Goal: Information Seeking & Learning: Find contact information

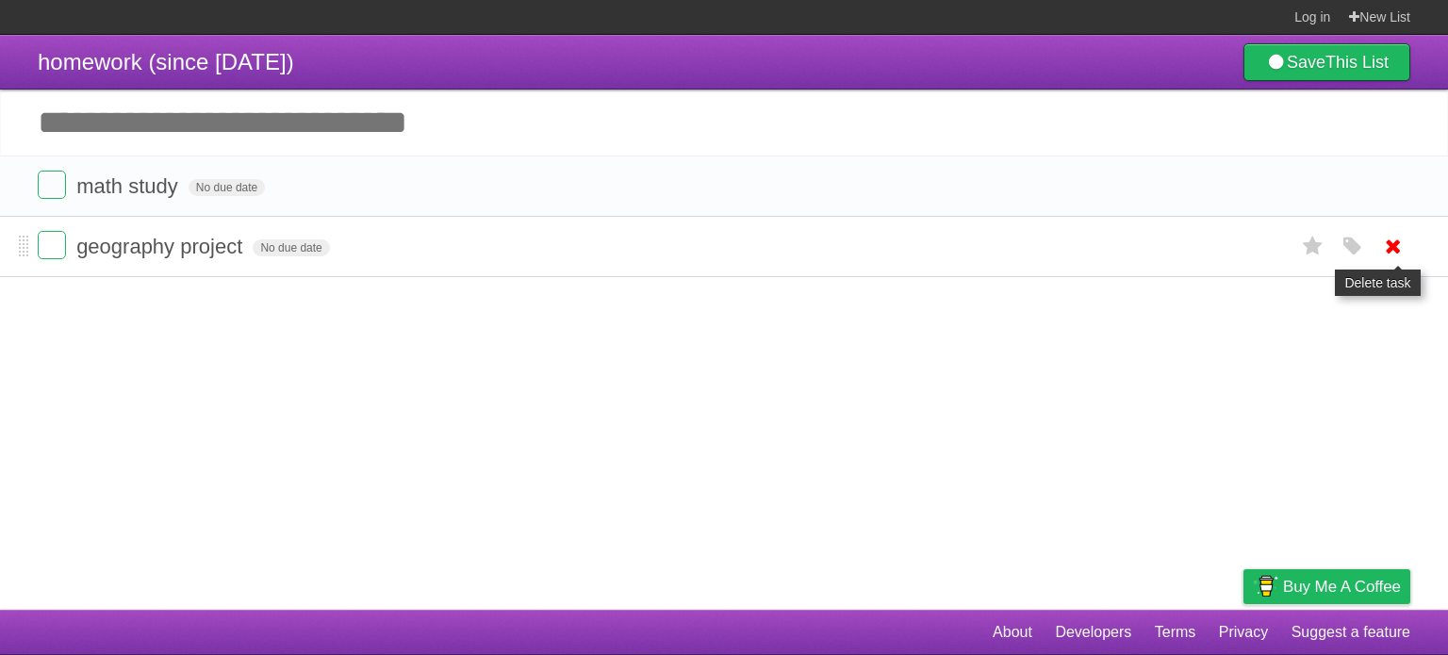
click at [1402, 245] on icon at bounding box center [1393, 246] width 26 height 31
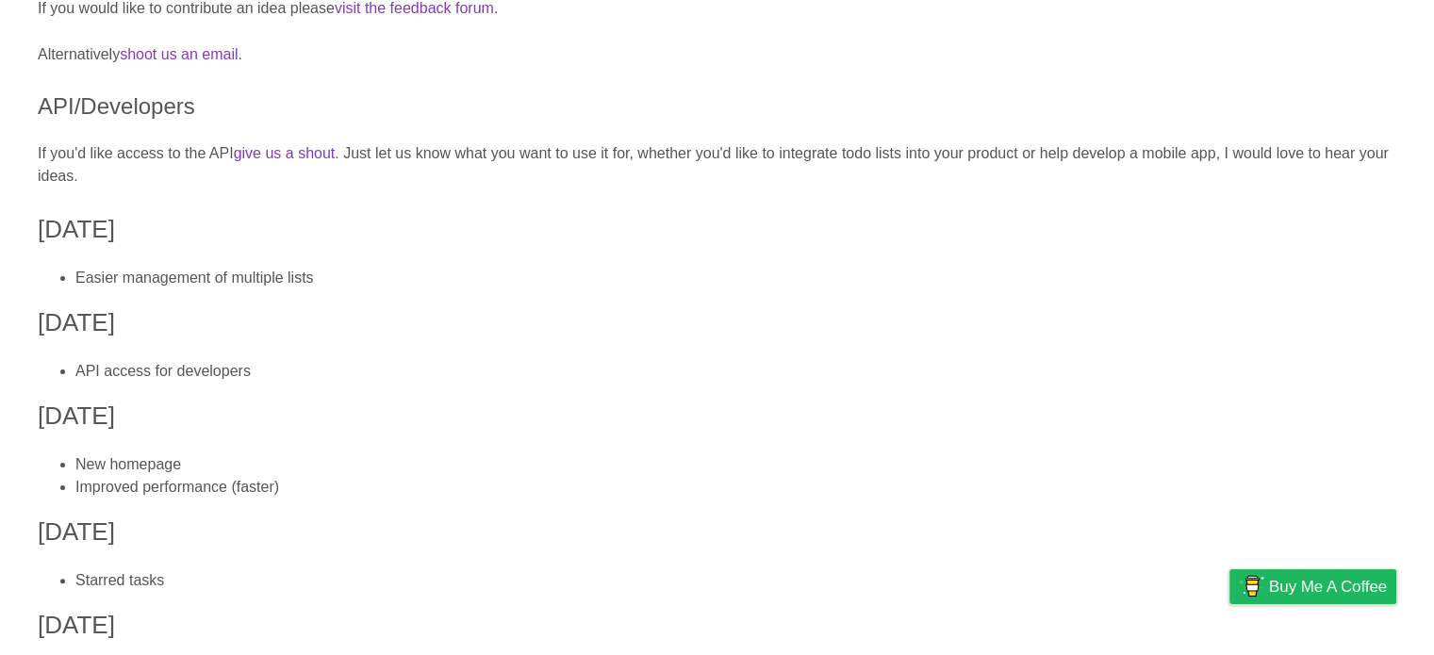
scroll to position [396, 0]
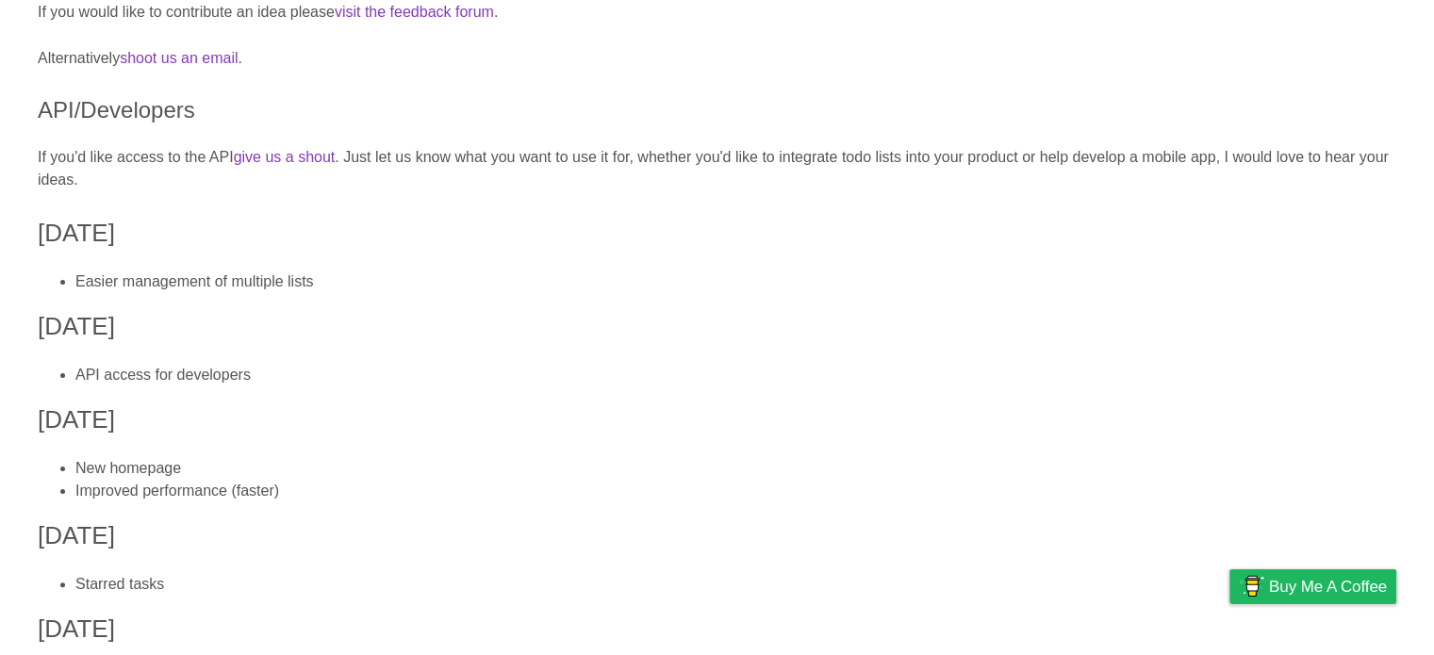
click at [379, 161] on p "If you'd like access to the API give us a shout . Just let us know what you wan…" at bounding box center [717, 168] width 1359 height 45
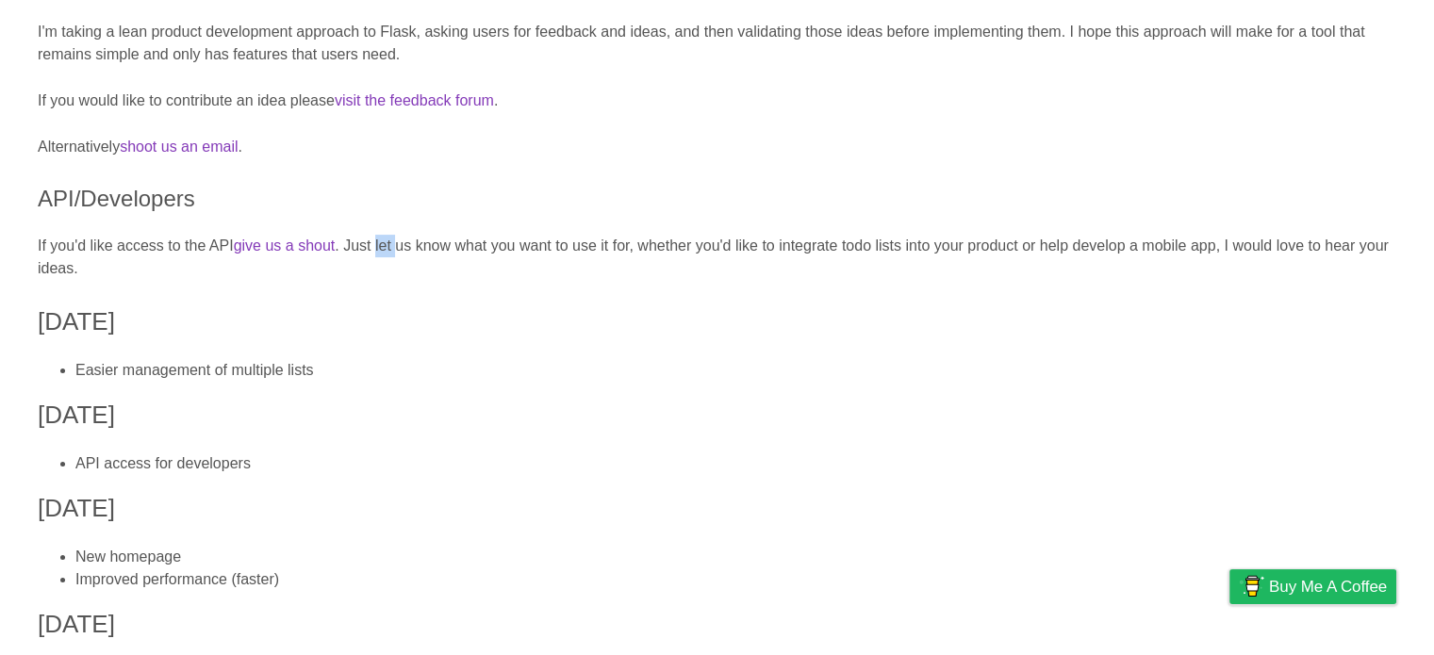
scroll to position [302, 0]
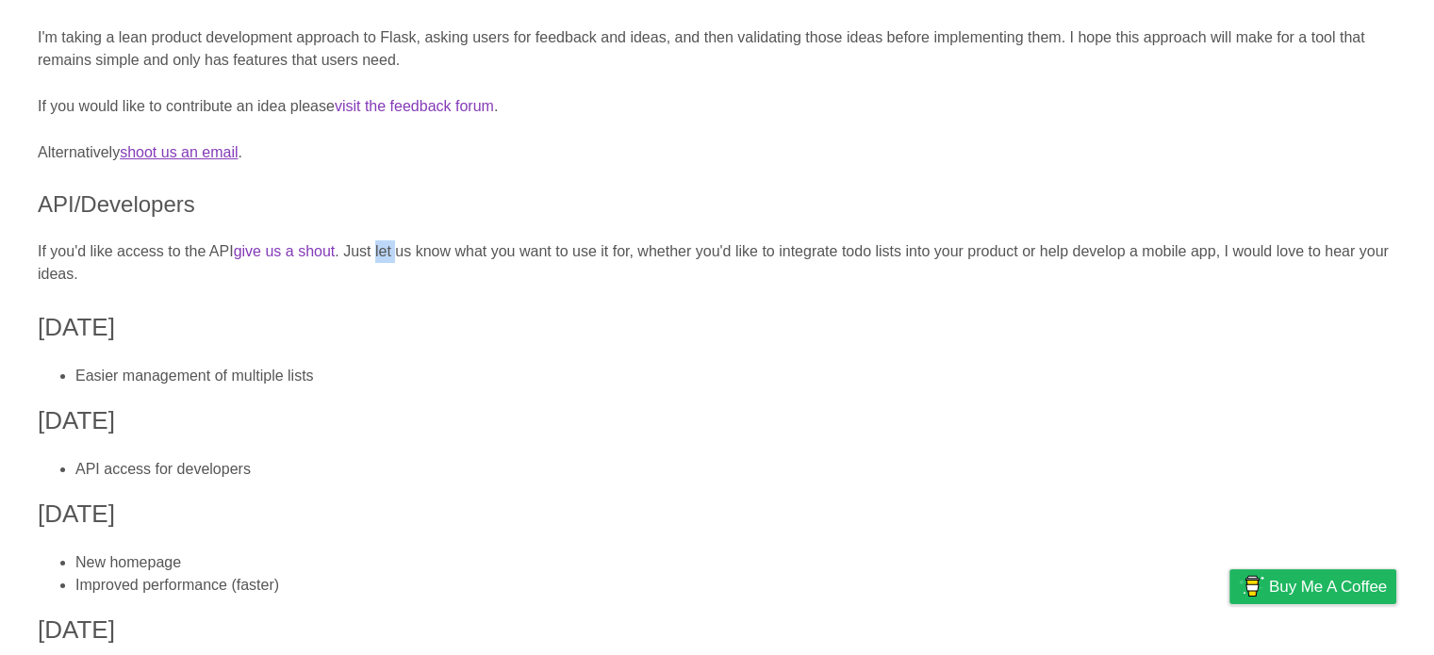
click at [204, 156] on link "shoot us an email" at bounding box center [179, 152] width 118 height 16
click at [819, 470] on li "API access for developers" at bounding box center [735, 469] width 1321 height 23
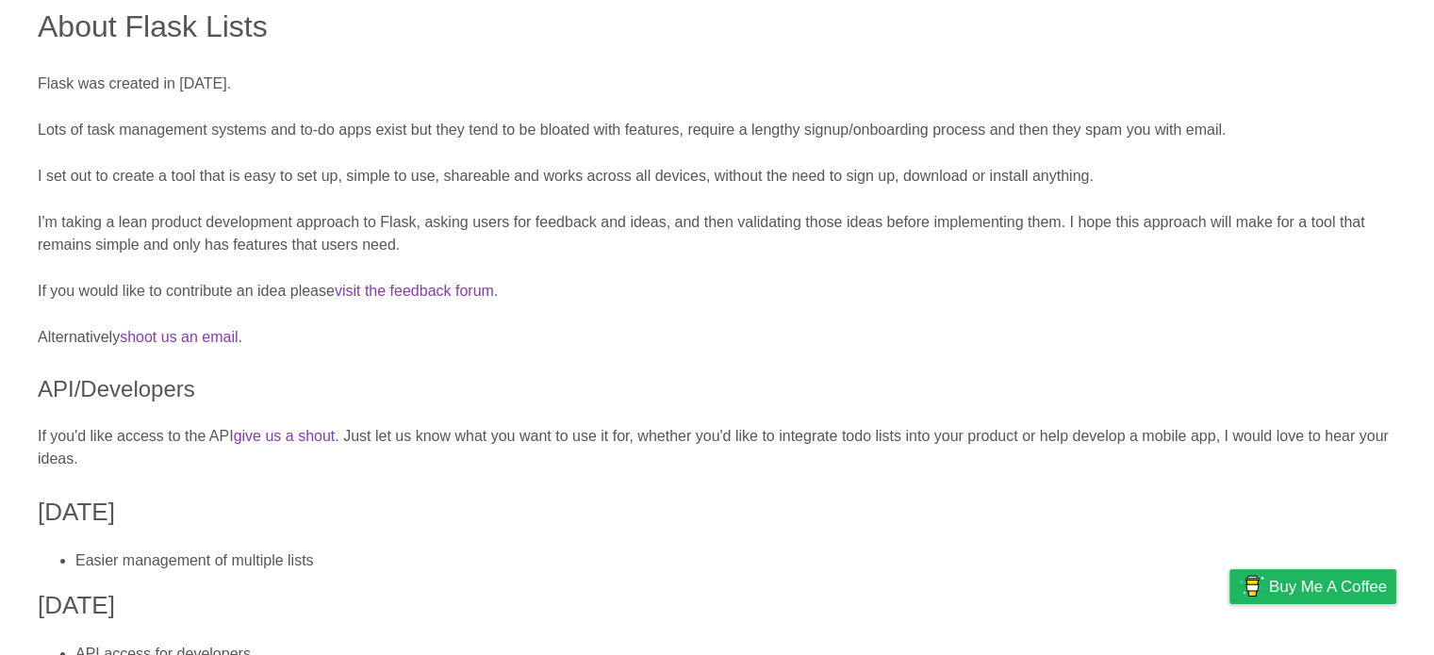
scroll to position [0, 0]
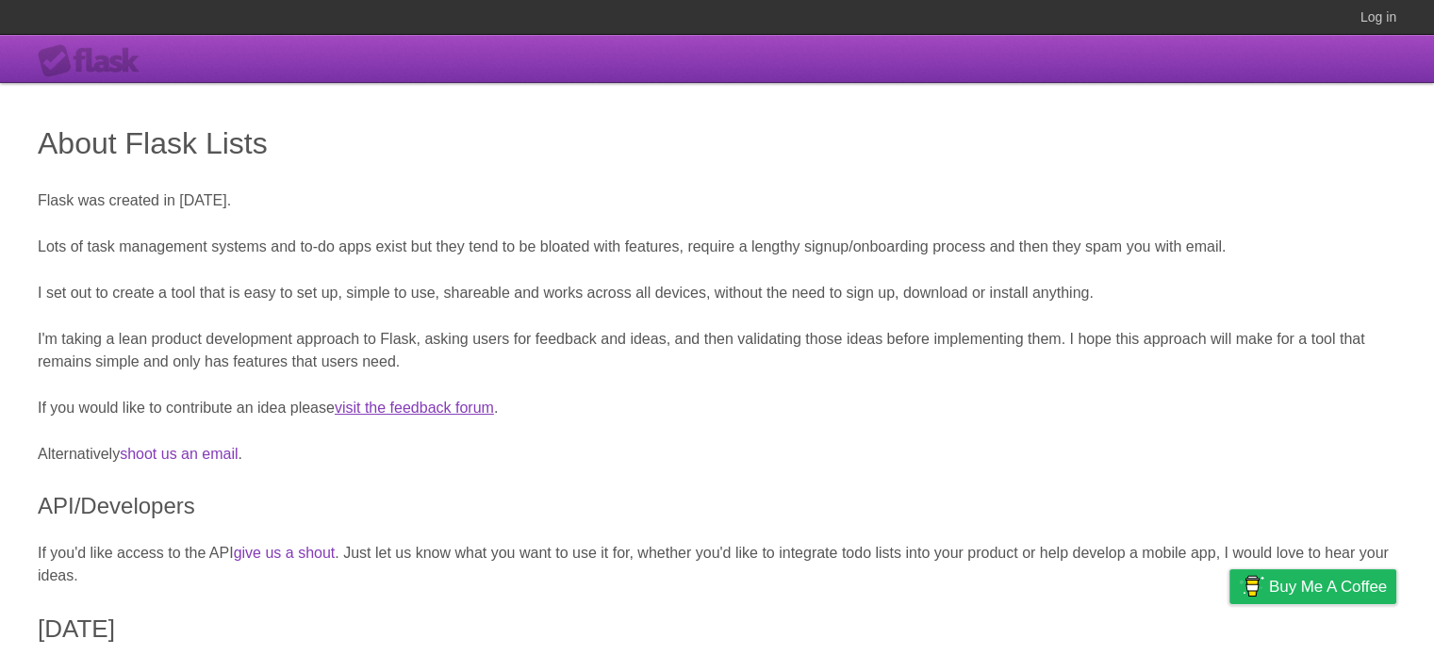
click at [453, 408] on link "visit the feedback forum" at bounding box center [414, 408] width 159 height 16
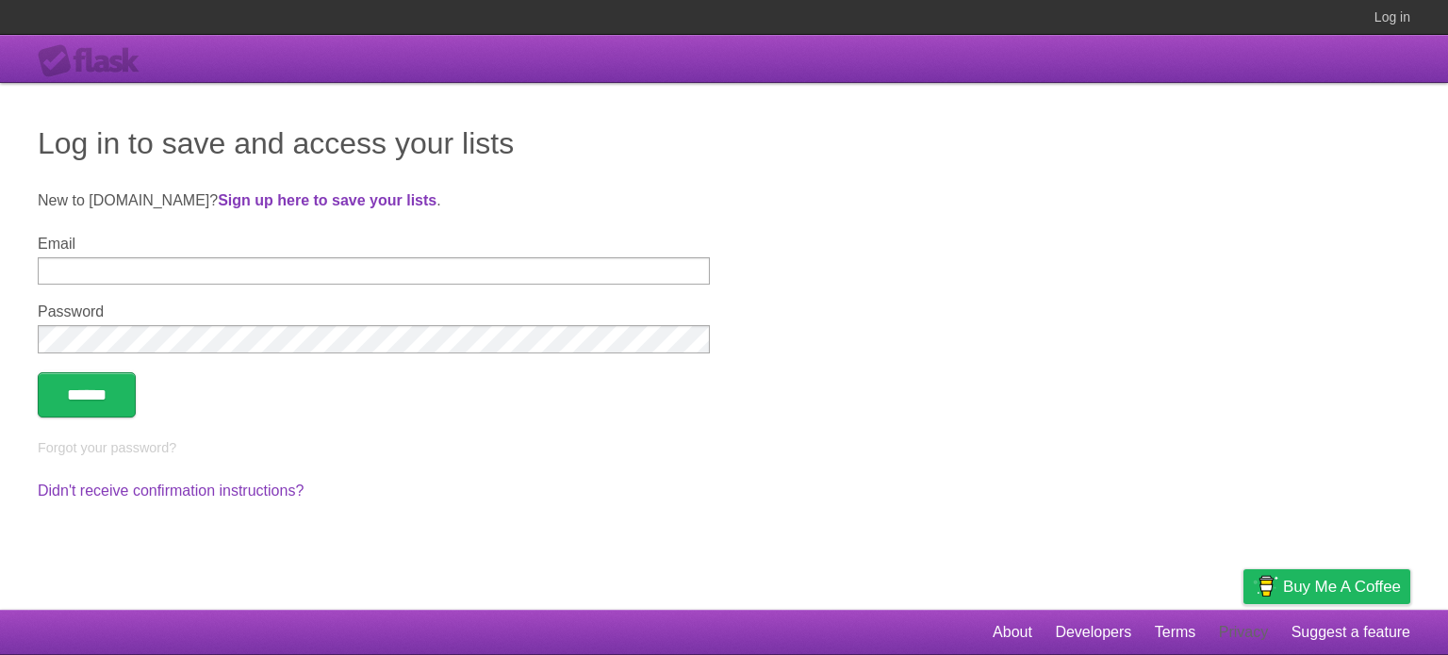
click at [1244, 625] on link "Privacy" at bounding box center [1243, 633] width 49 height 36
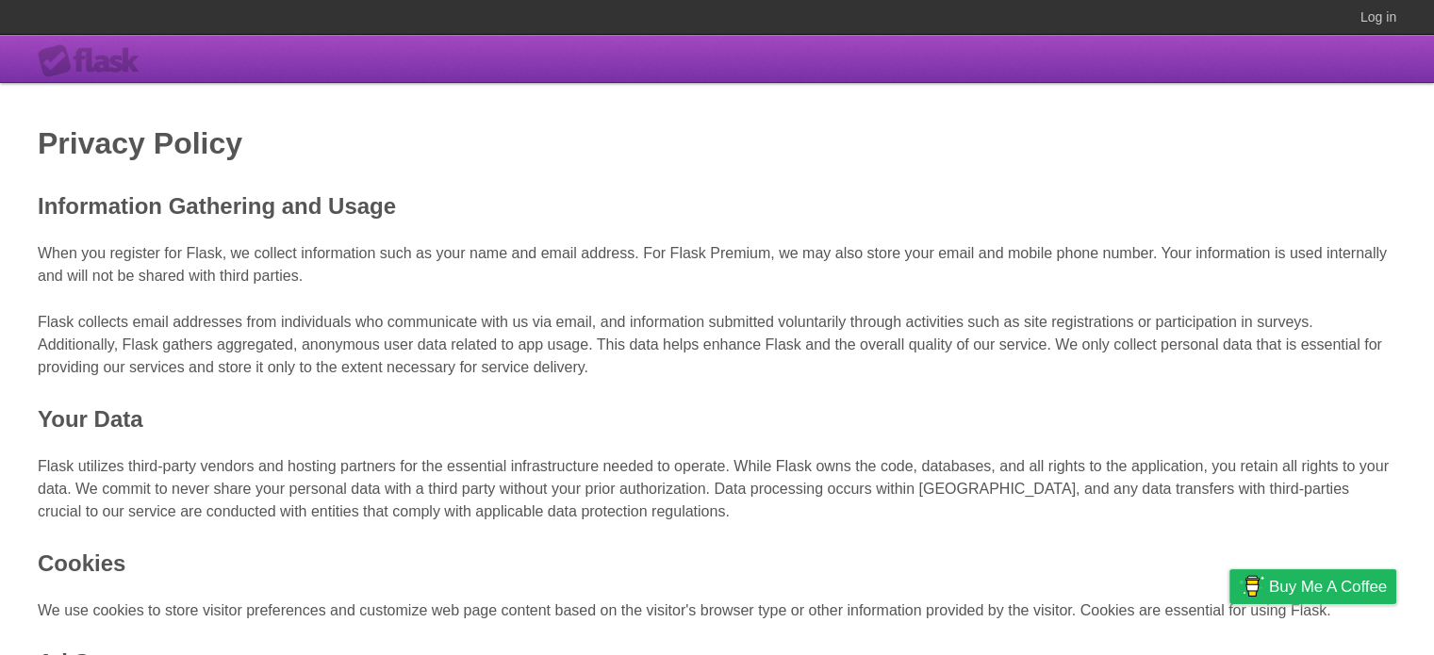
click at [583, 349] on span "Flask collects email addresses from individuals who communicate with us via ema…" at bounding box center [710, 344] width 1344 height 61
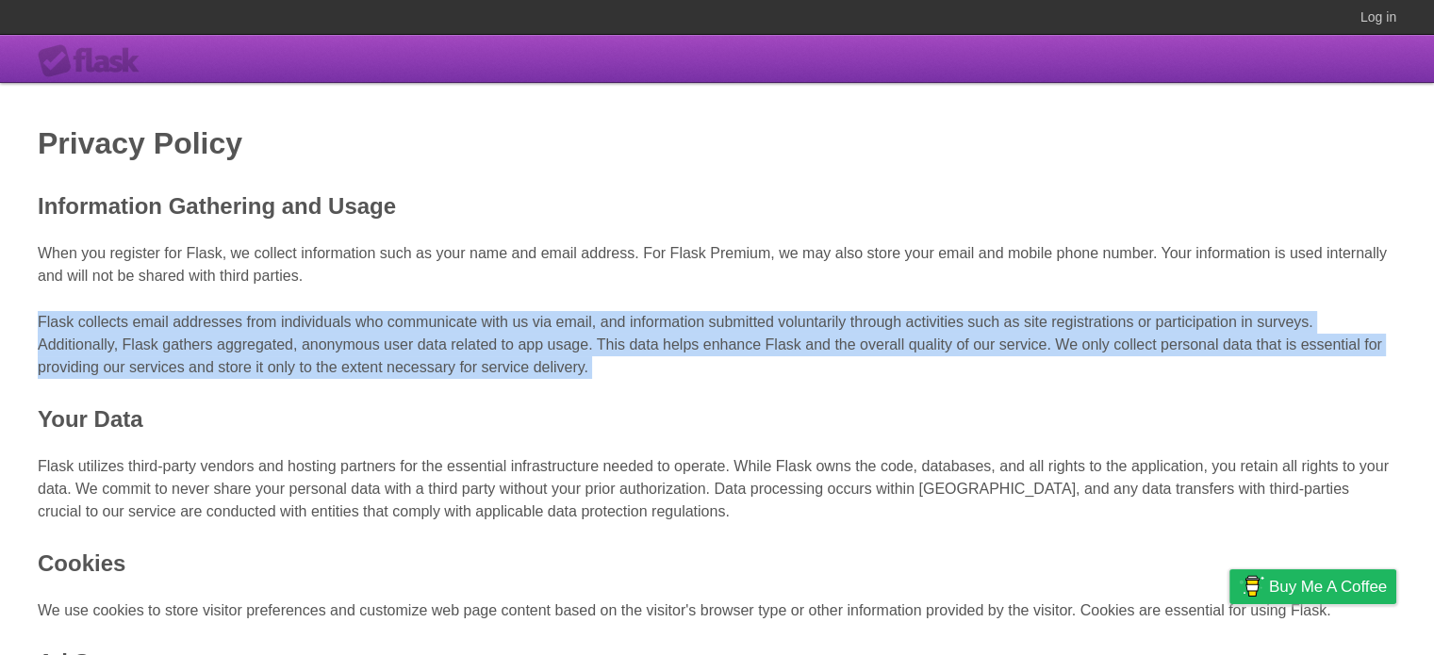
click at [583, 349] on span "Flask collects email addresses from individuals who communicate with us via ema…" at bounding box center [710, 344] width 1344 height 61
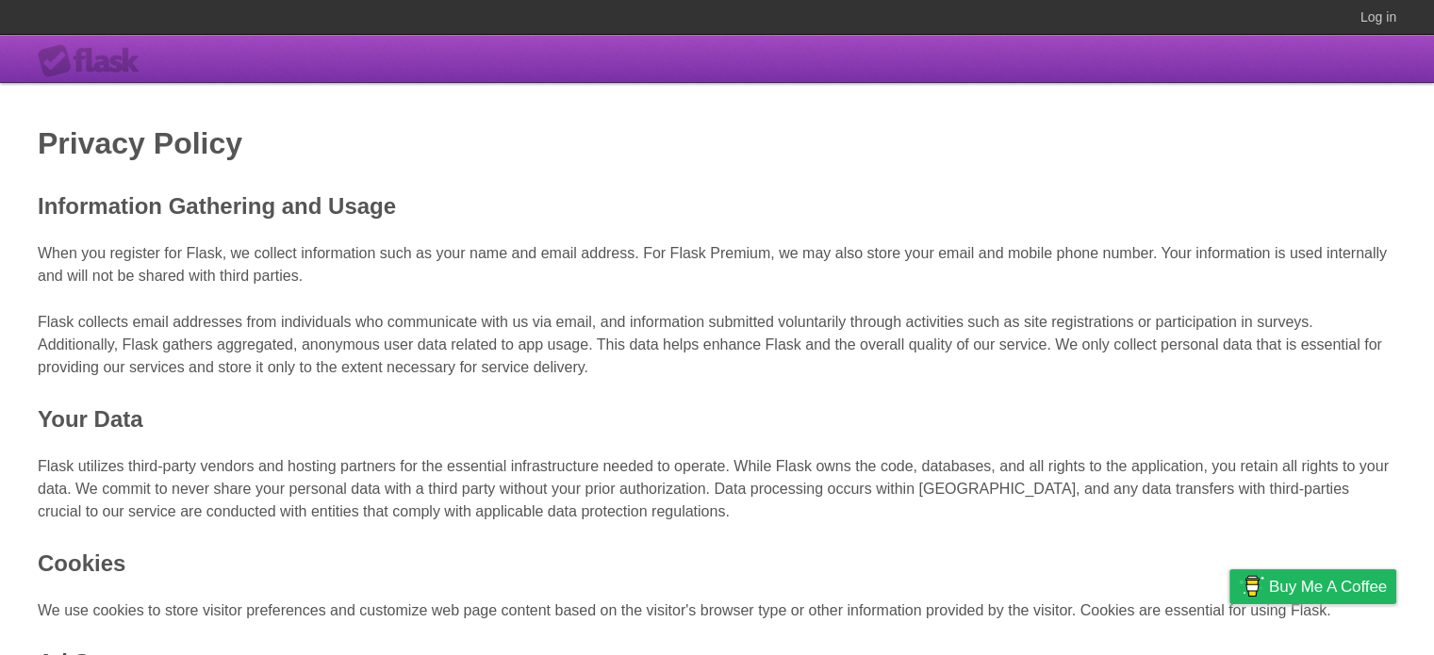
click at [395, 244] on p "When you register for Flask, we collect information such as your name and email…" at bounding box center [717, 264] width 1359 height 45
click at [395, 248] on span "When you register for Flask, we collect information such as your name and email…" at bounding box center [712, 264] width 1349 height 39
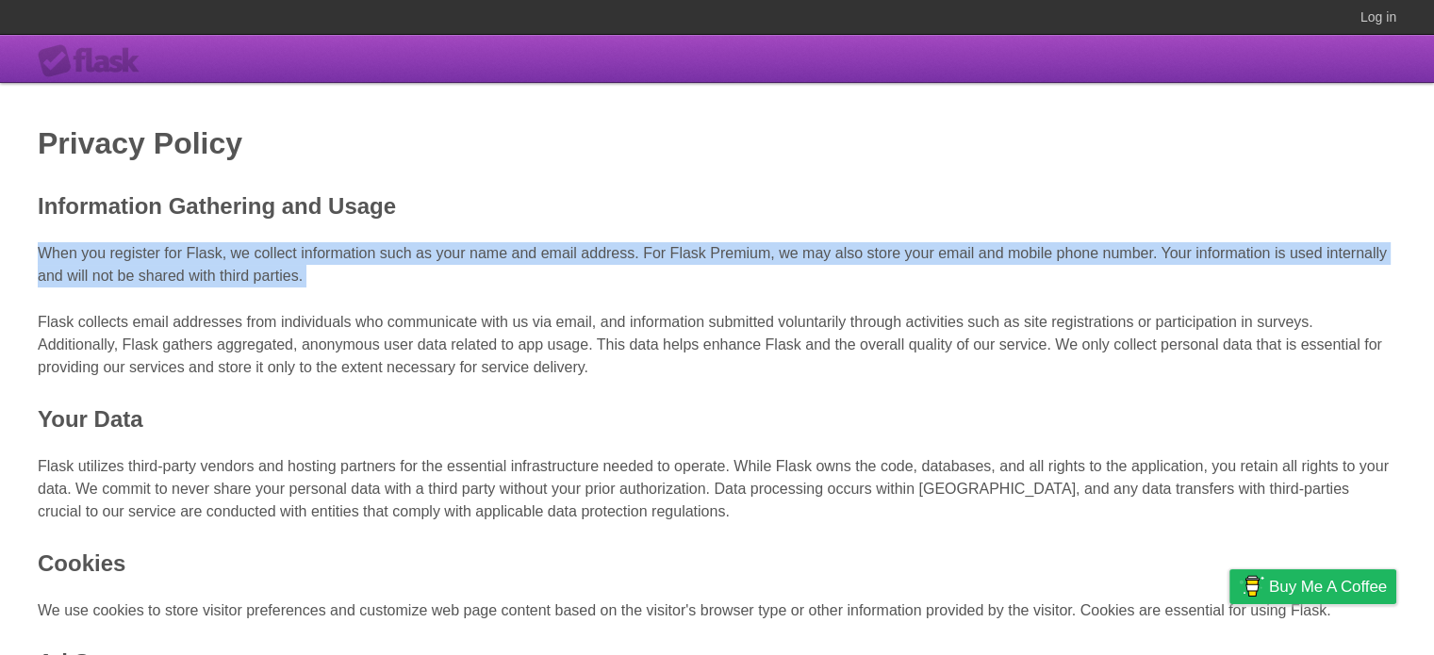
click at [395, 248] on span "When you register for Flask, we collect information such as your name and email…" at bounding box center [712, 264] width 1349 height 39
click at [437, 255] on span "When you register for Flask, we collect information such as your name and email…" at bounding box center [712, 264] width 1349 height 39
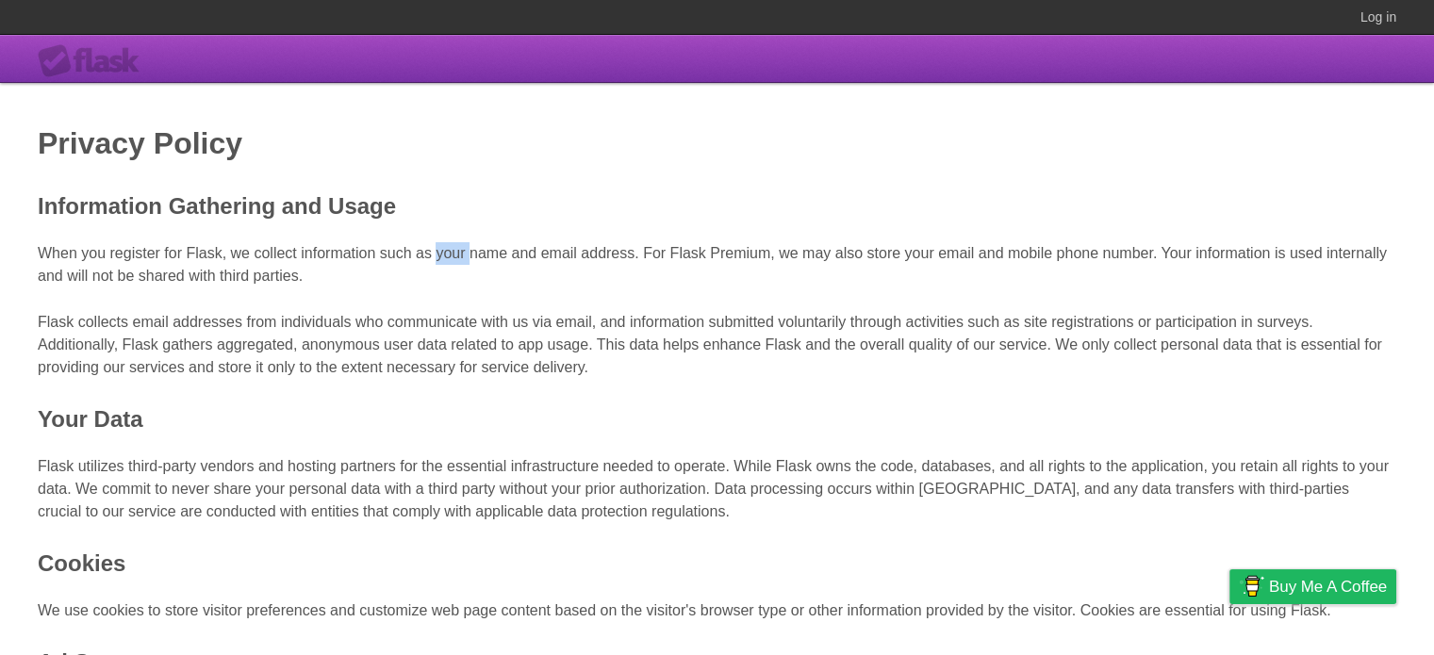
click at [437, 255] on span "When you register for Flask, we collect information such as your name and email…" at bounding box center [712, 264] width 1349 height 39
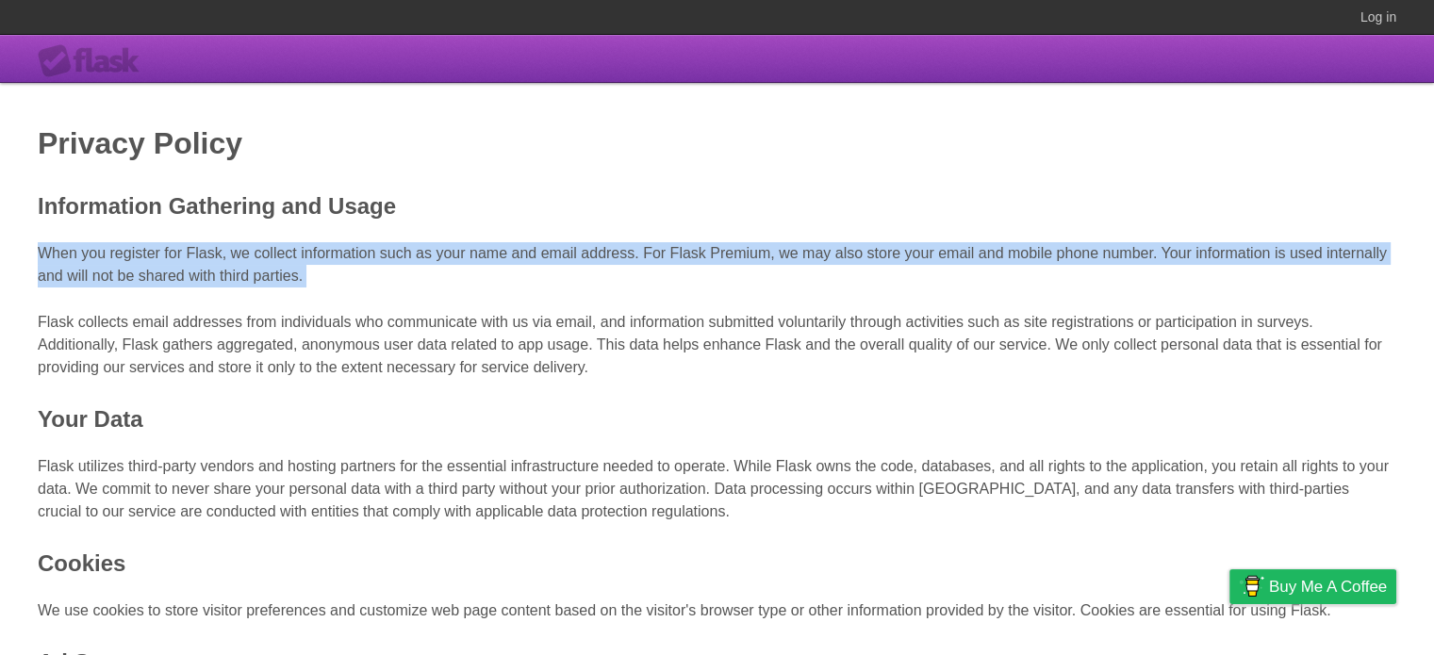
click at [437, 255] on span "When you register for Flask, we collect information such as your name and email…" at bounding box center [712, 264] width 1349 height 39
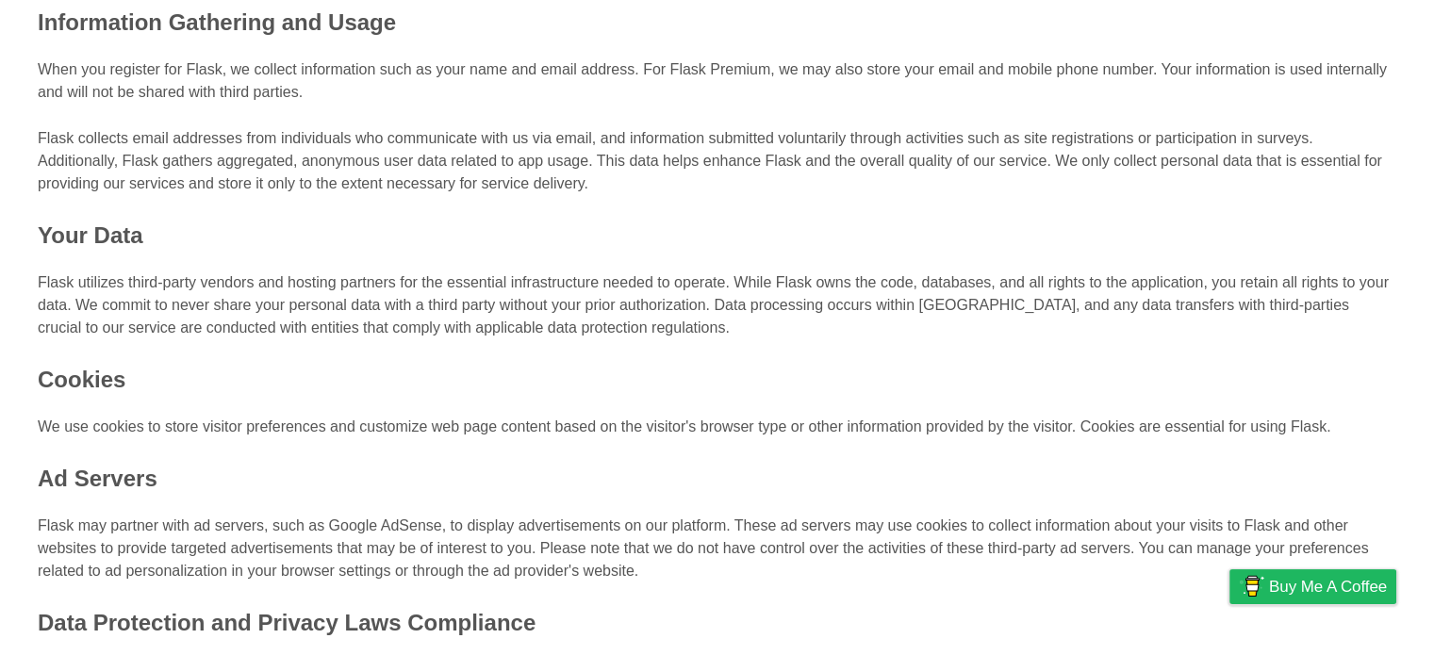
scroll to position [189, 0]
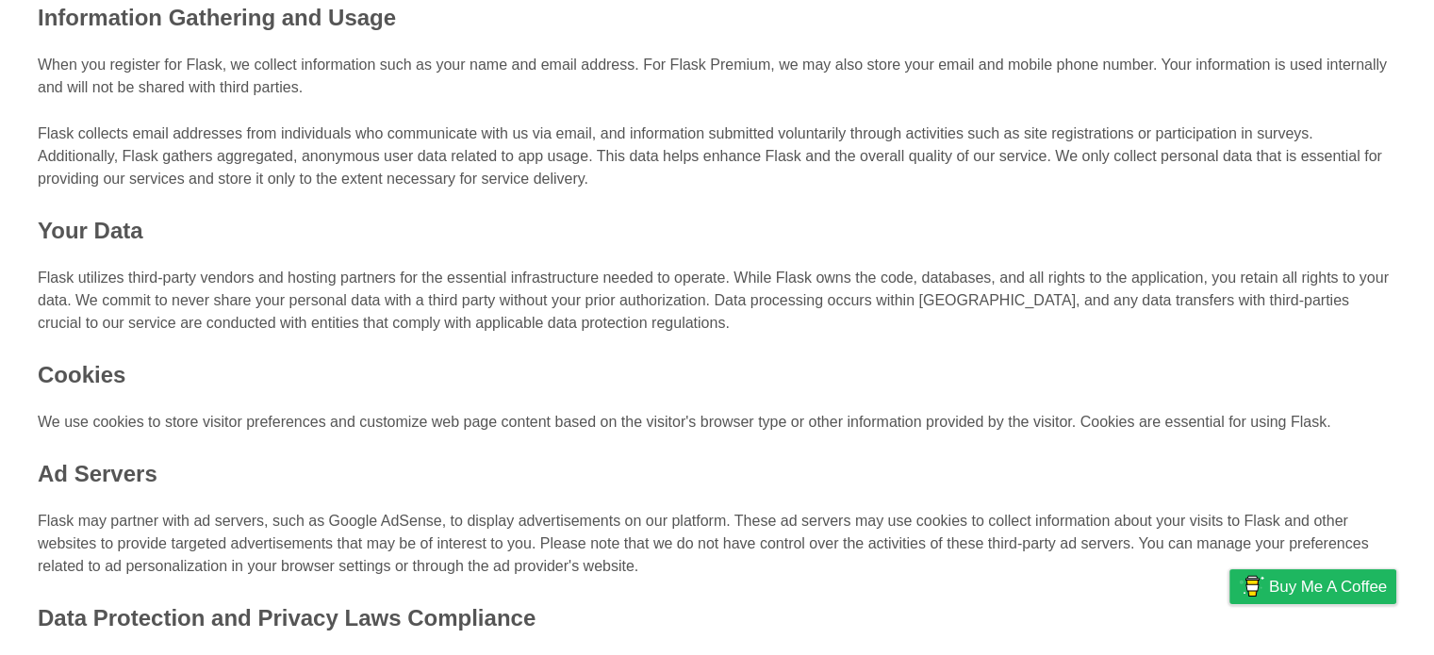
click at [506, 293] on span "Flask utilizes third-party vendors and hosting partners for the essential infra…" at bounding box center [713, 300] width 1351 height 61
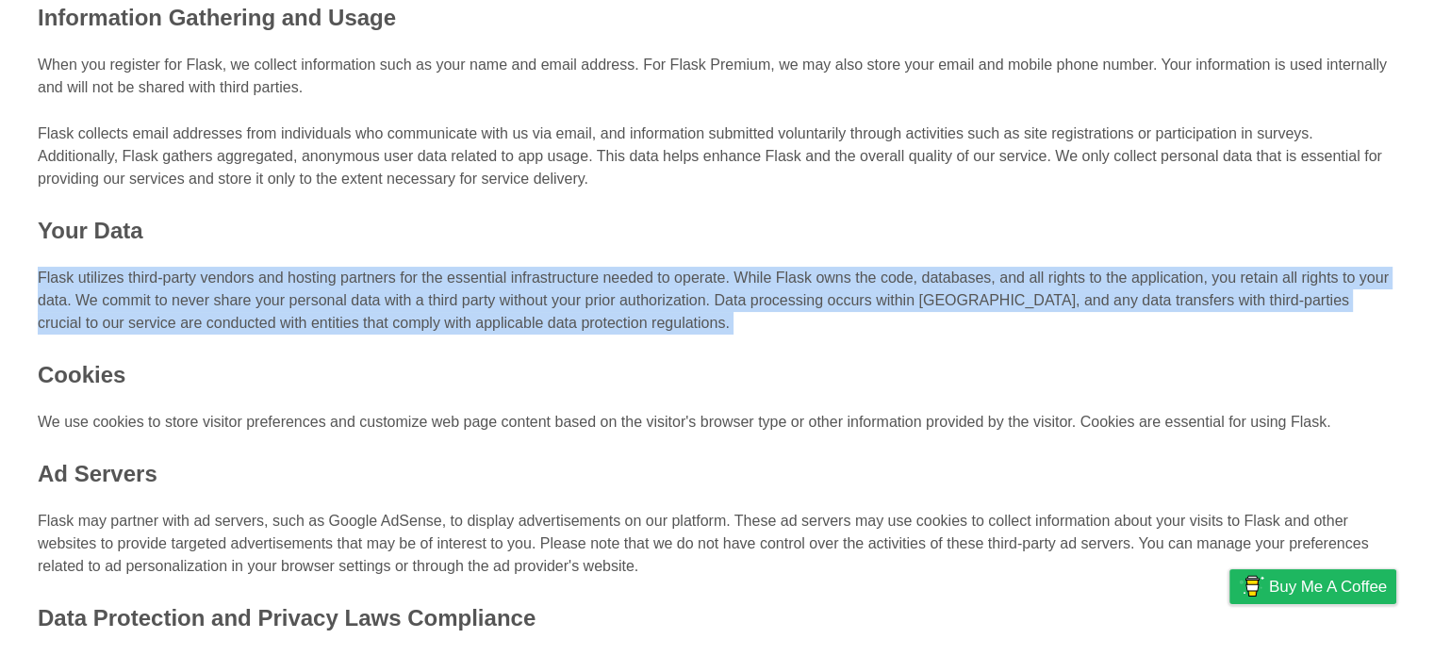
click at [506, 293] on span "Flask utilizes third-party vendors and hosting partners for the essential infra…" at bounding box center [713, 300] width 1351 height 61
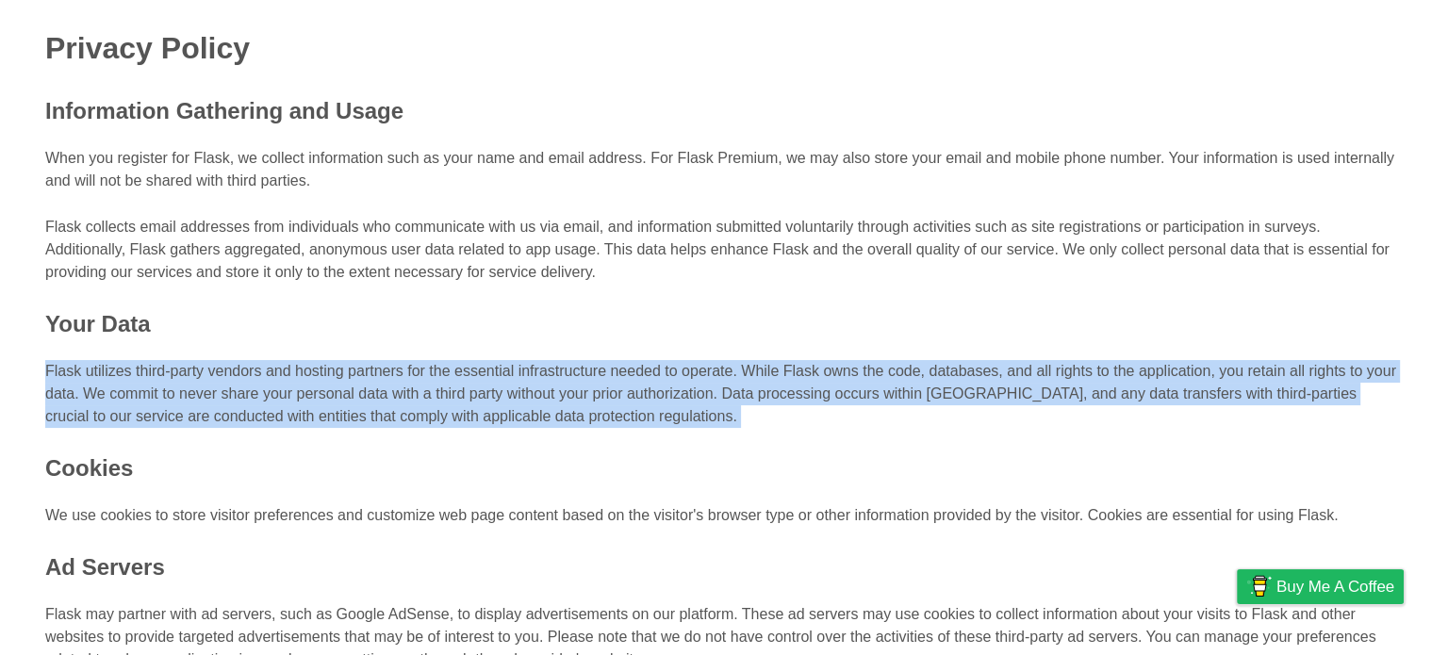
scroll to position [0, 0]
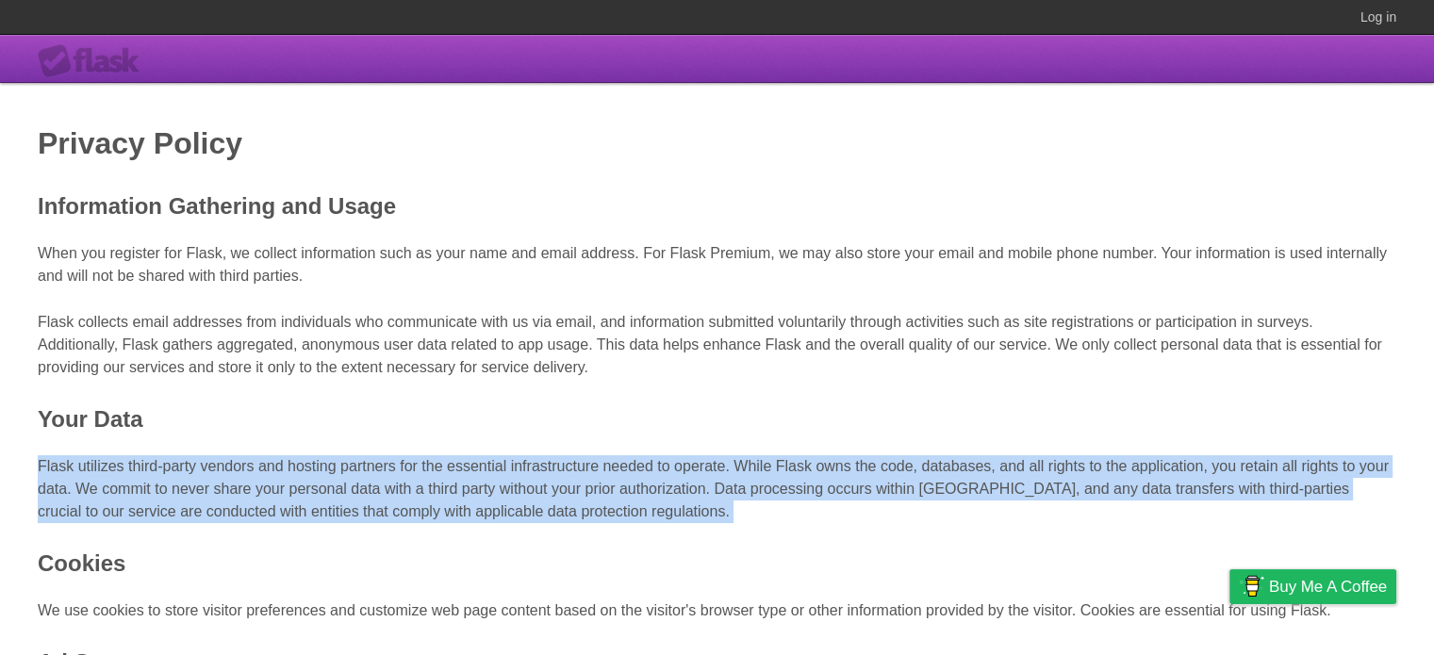
click at [58, 64] on div "Flask" at bounding box center [94, 61] width 113 height 34
